Goal: Entertainment & Leisure: Consume media (video, audio)

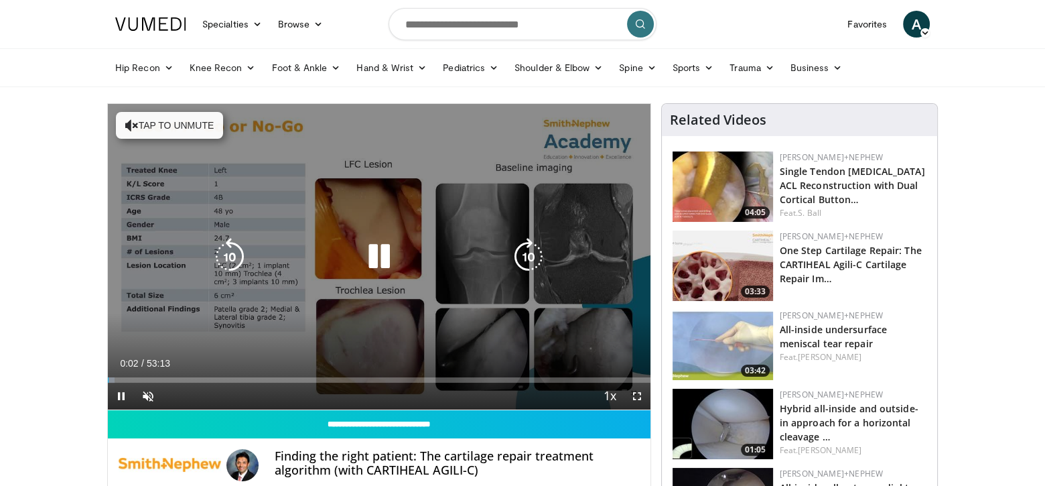
click at [165, 121] on button "Tap to unmute" at bounding box center [169, 125] width 107 height 27
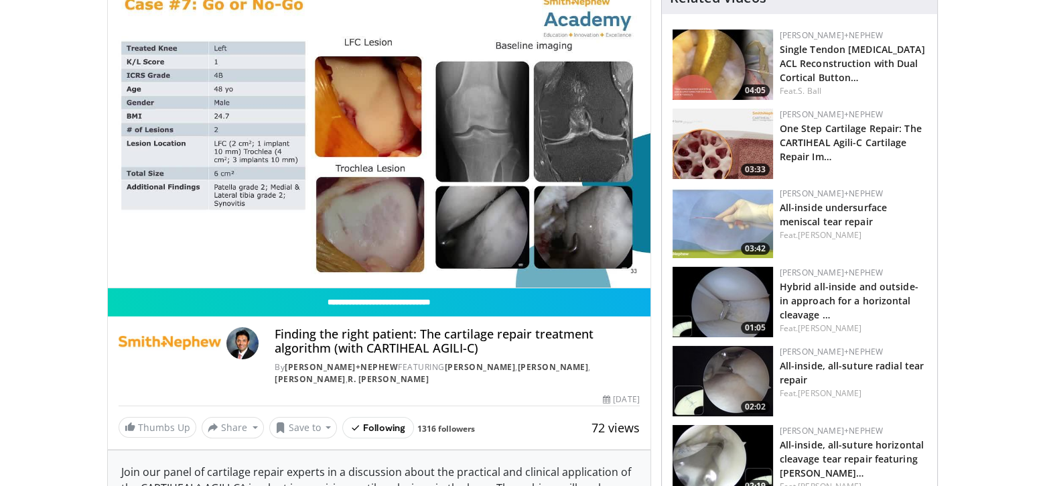
scroll to position [134, 0]
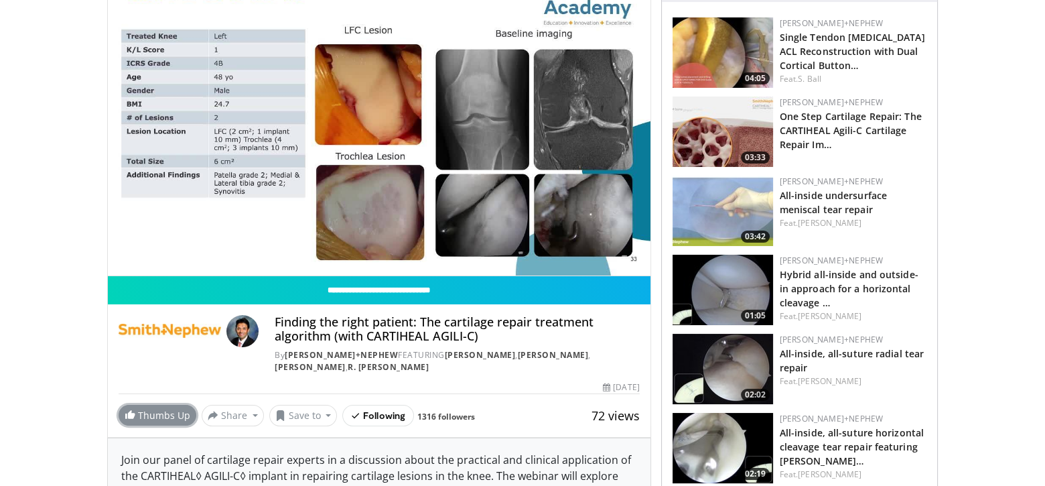
click at [161, 415] on link "Thumbs Up" at bounding box center [158, 414] width 78 height 21
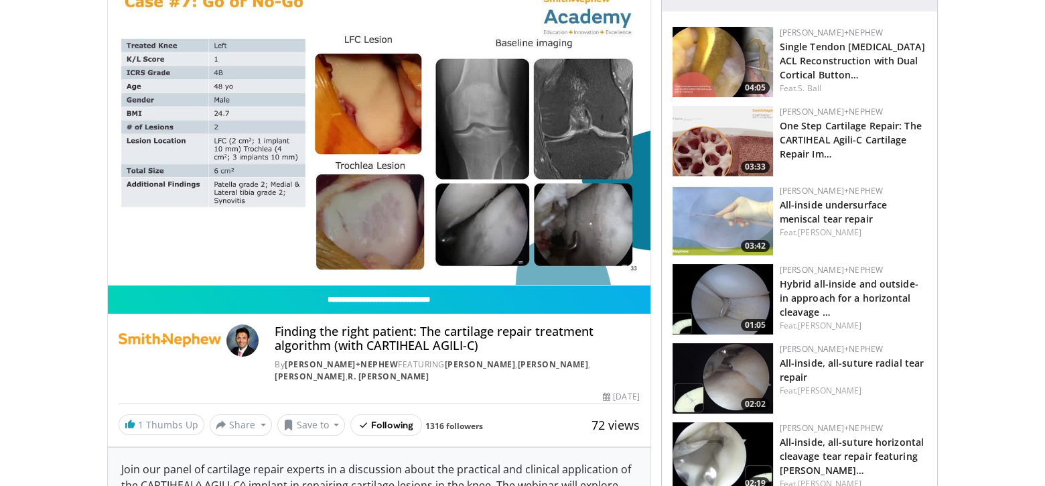
scroll to position [0, 0]
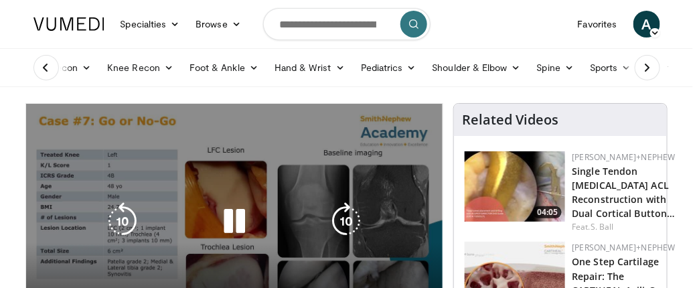
click at [238, 221] on icon "Video Player" at bounding box center [235, 221] width 38 height 38
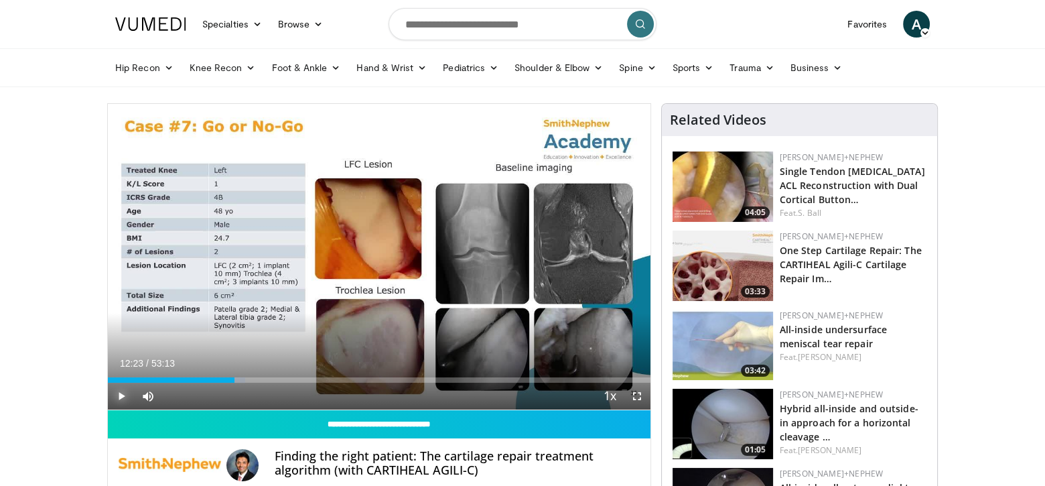
click at [121, 393] on span "Video Player" at bounding box center [121, 395] width 27 height 27
